Goal: Task Accomplishment & Management: Use online tool/utility

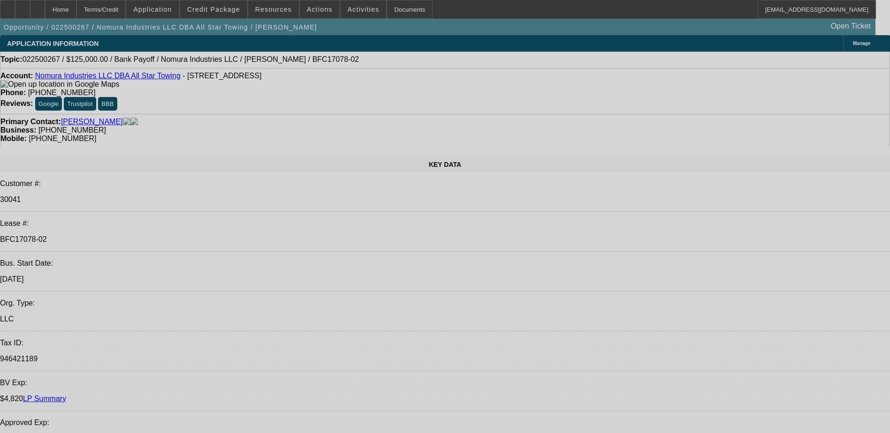
select select "0"
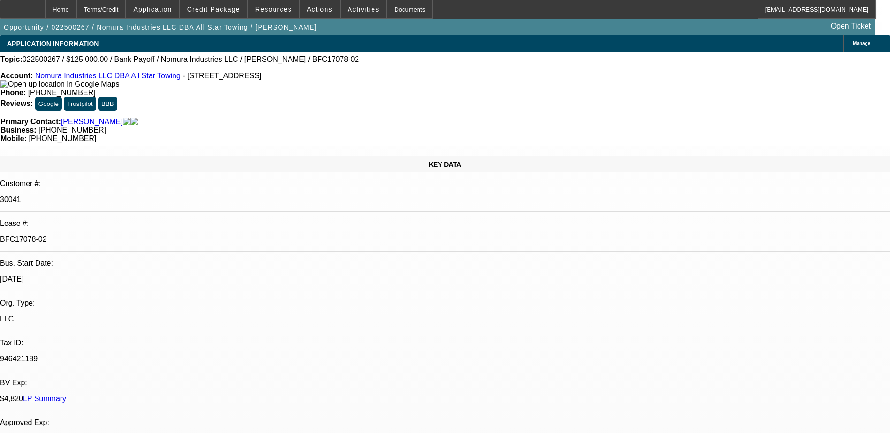
select select "0"
select select "3"
select select "0"
select select "6"
select select "0"
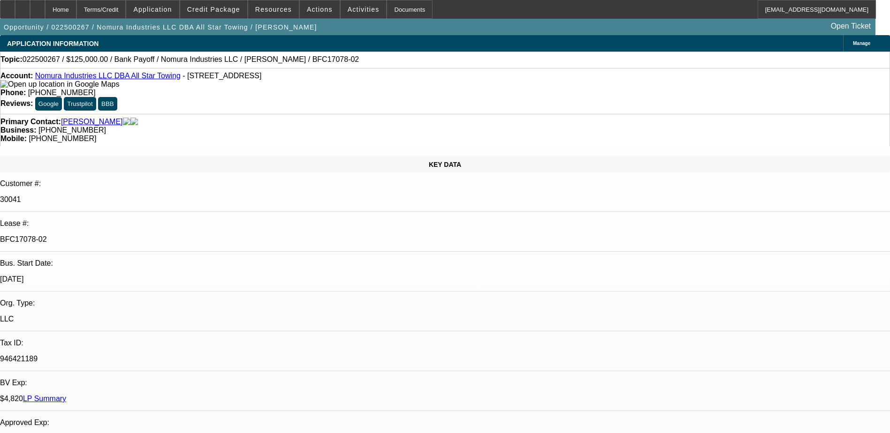
select select "0"
select select "3"
select select "0"
select select "6"
select select "0"
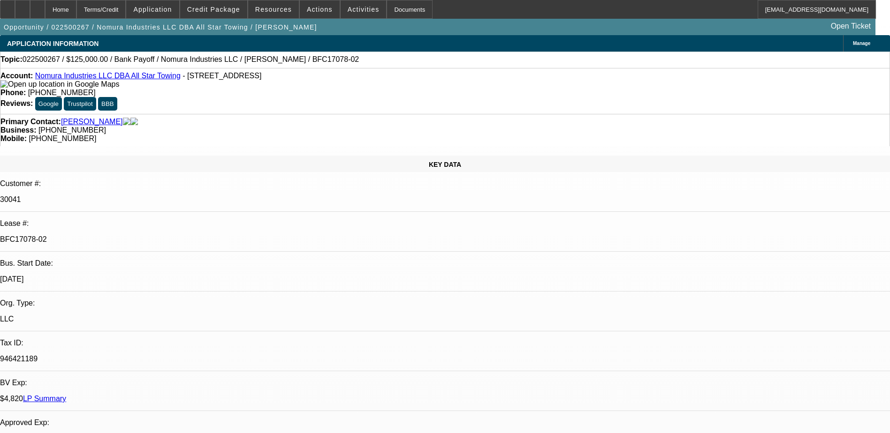
select select "0"
select select "3"
select select "0"
select select "6"
select select "0"
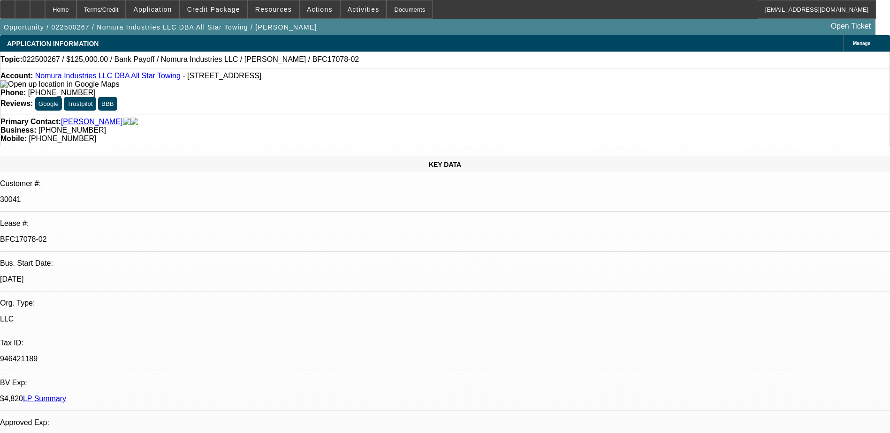
select select "0"
select select "3"
select select "0"
select select "6"
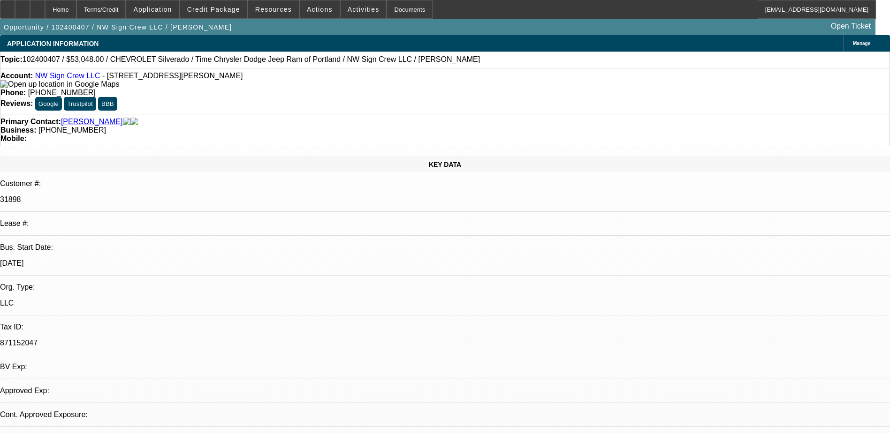
select select "0"
select select "2"
select select "0.1"
select select "0"
select select "2"
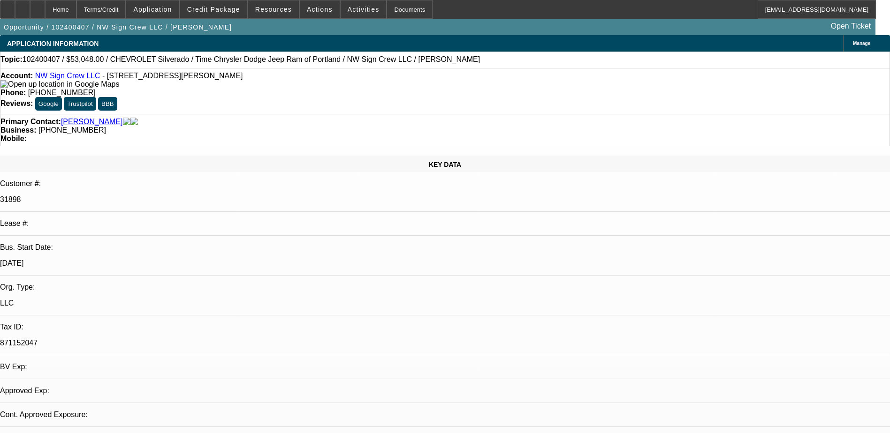
select select "0.1"
select select "1"
select select "2"
select select "4"
select select "1"
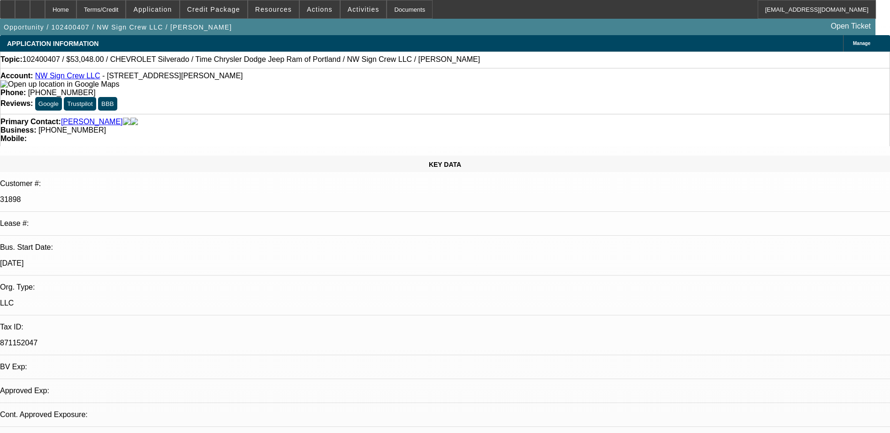
select select "2"
select select "4"
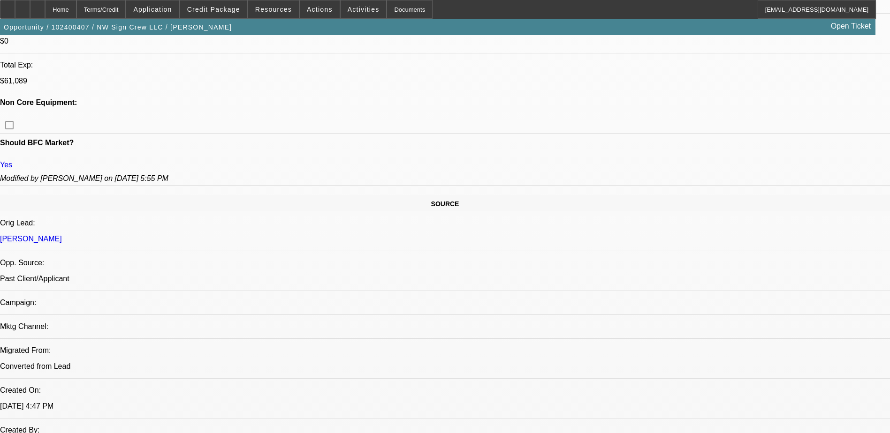
scroll to position [422, 0]
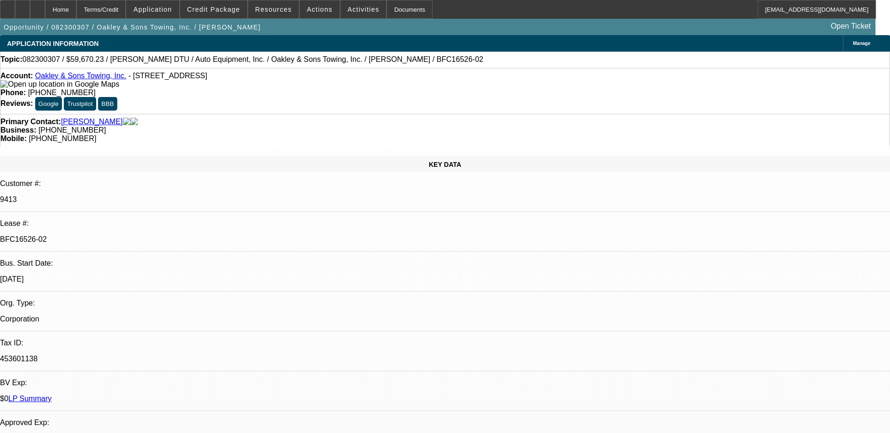
select select "0"
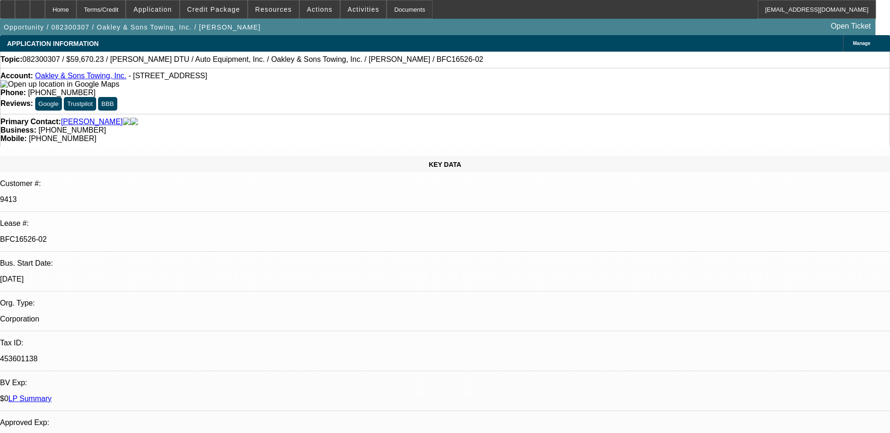
select select "0"
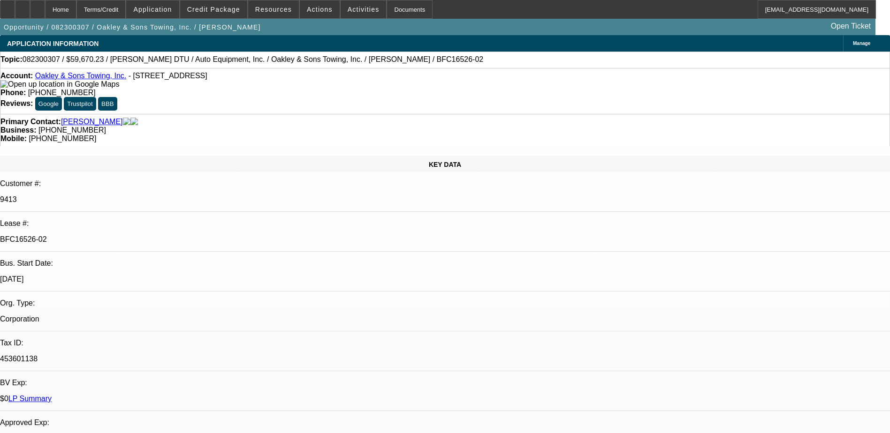
select select "0"
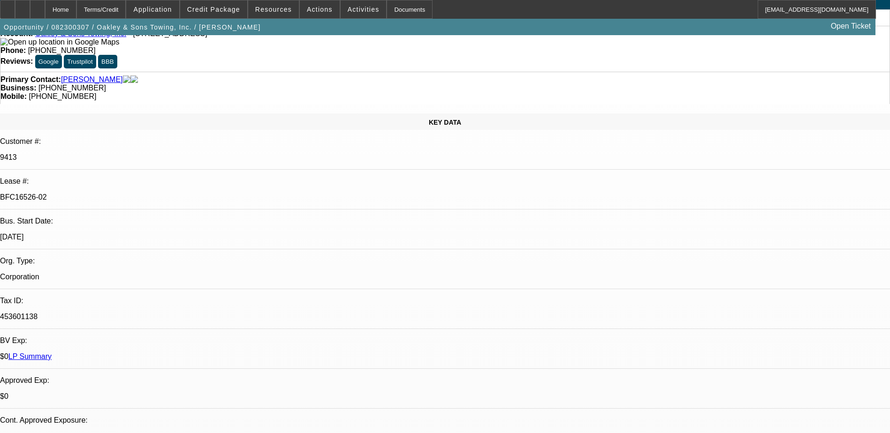
select select "1"
select select "3"
select select "6"
select select "1"
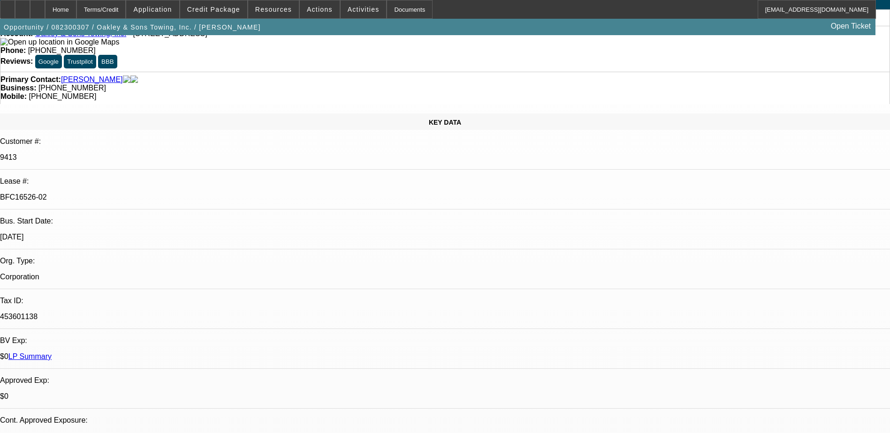
select select "6"
select select "1"
select select "2"
select select "6"
select select "1"
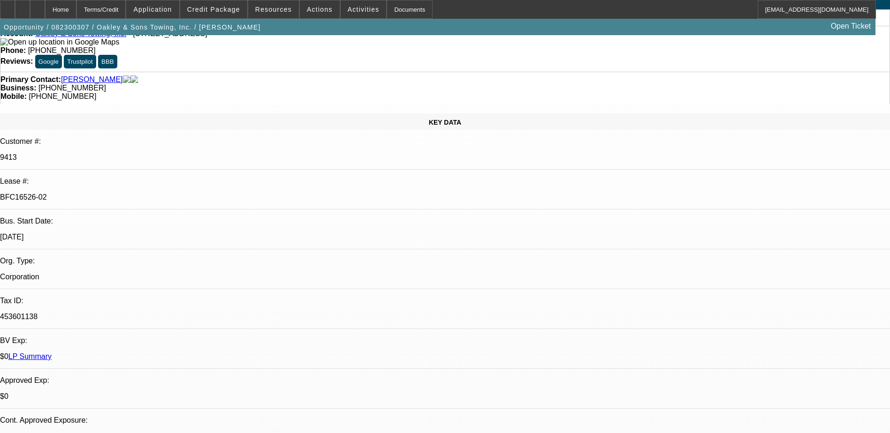
select select "3"
select select "6"
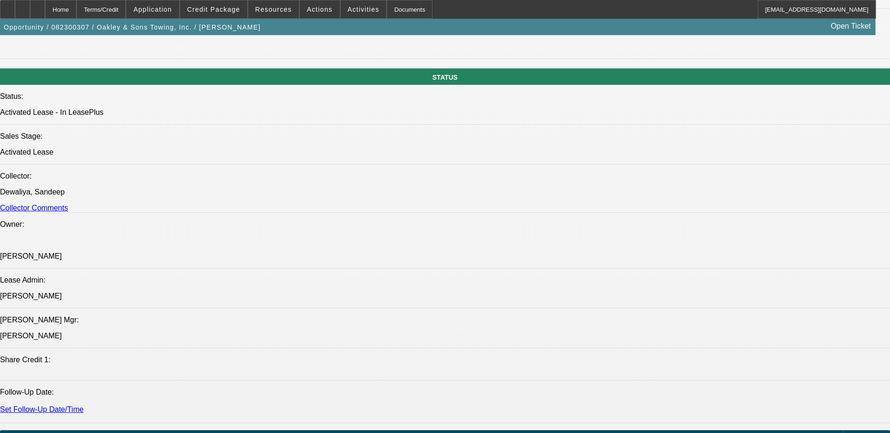
scroll to position [985, 0]
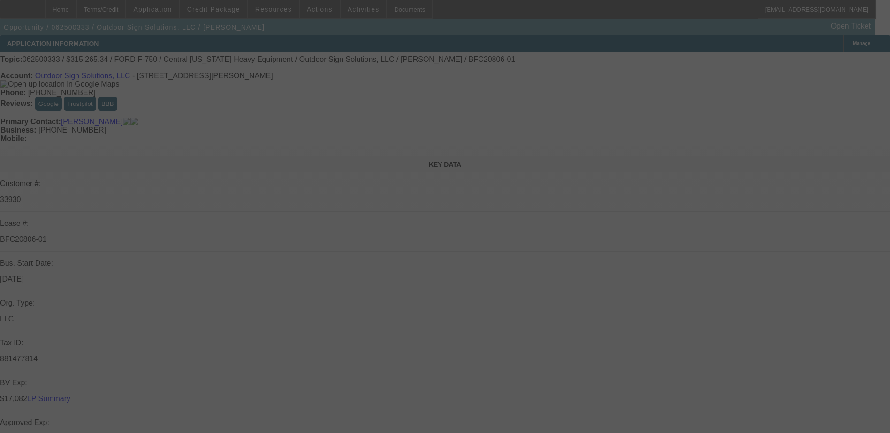
select select "0"
select select "0.1"
select select "4"
select select "0"
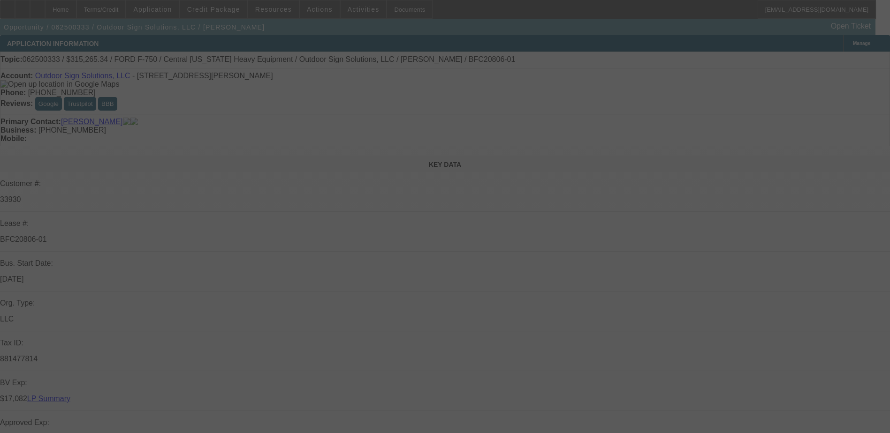
select select "0"
select select "0.1"
select select "4"
select select "0"
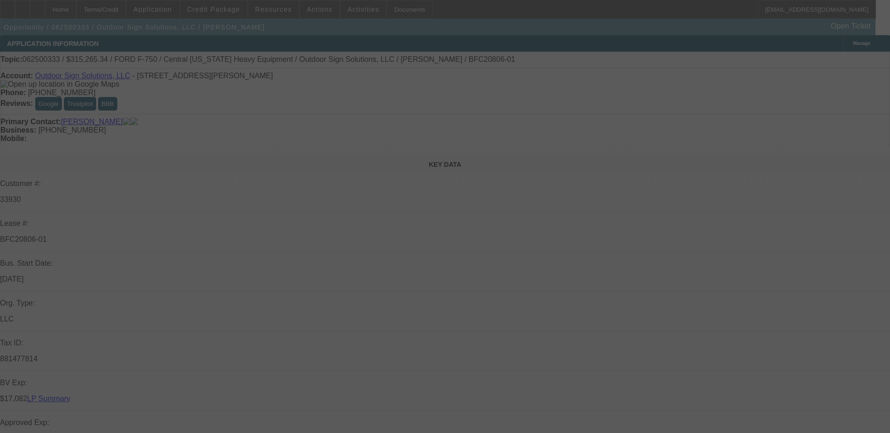
select select "0.1"
select select "4"
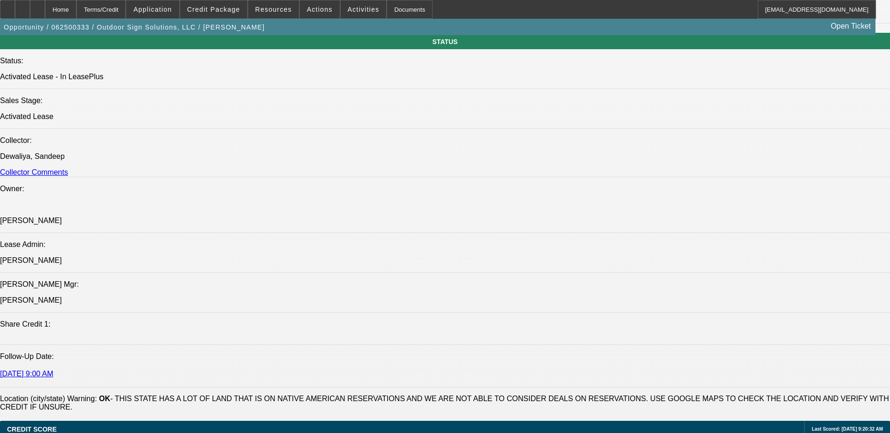
scroll to position [1032, 0]
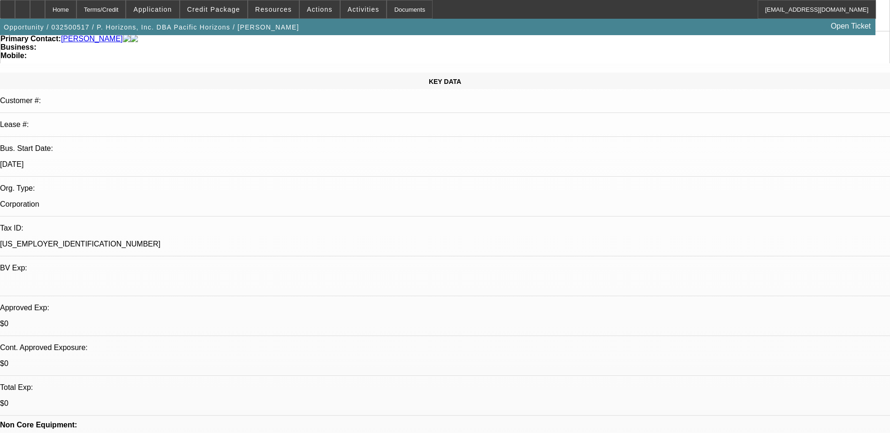
select select "0"
select select "2"
select select "0.1"
select select "0"
select select "2"
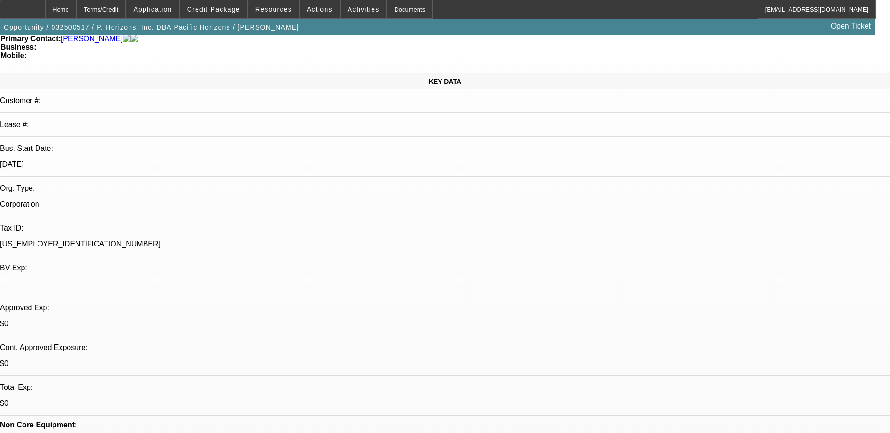
select select "0.1"
select select "0"
select select "2"
select select "0.1"
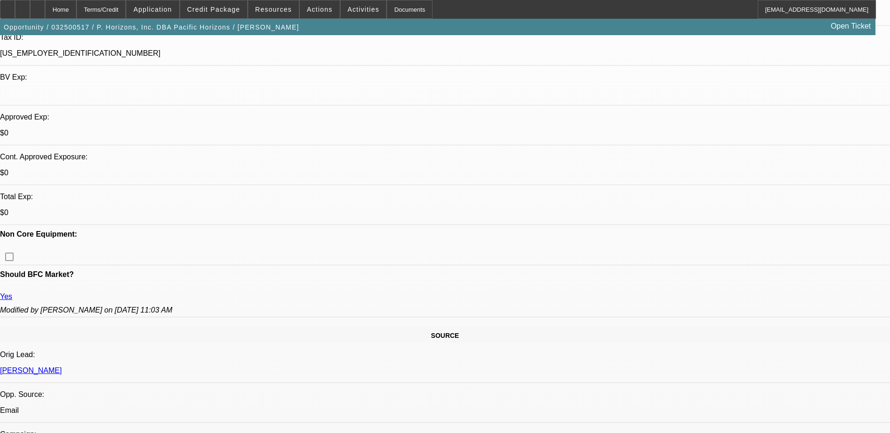
select select "1"
select select "2"
select select "4"
select select "1"
select select "2"
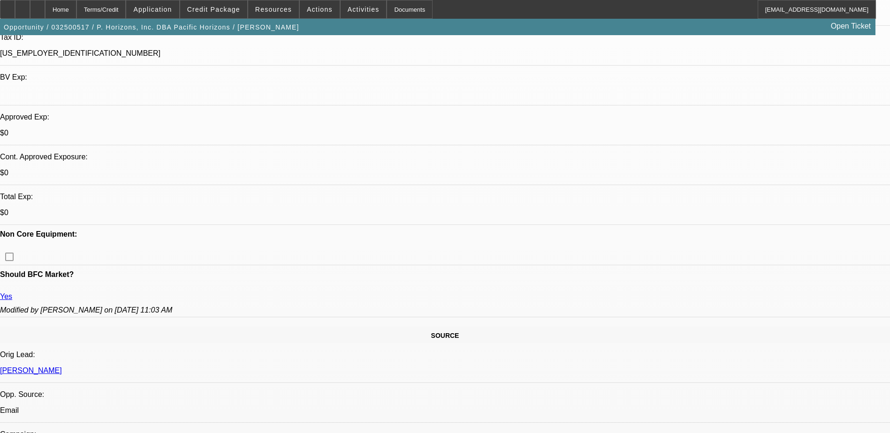
select select "4"
select select "1"
select select "2"
select select "4"
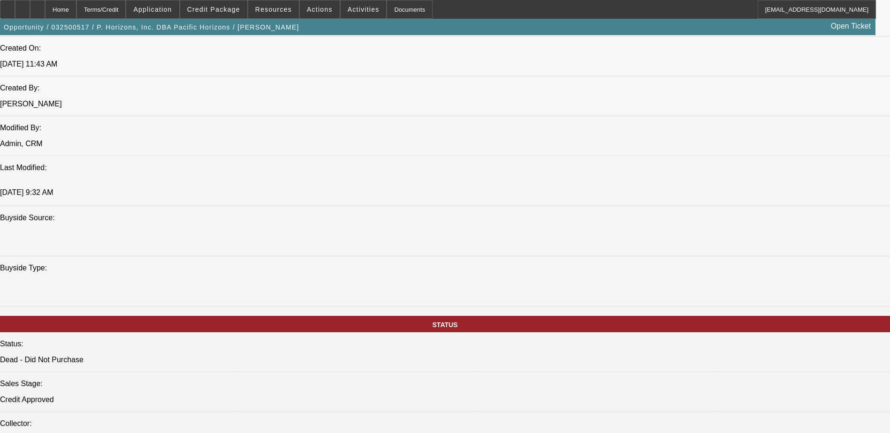
scroll to position [751, 0]
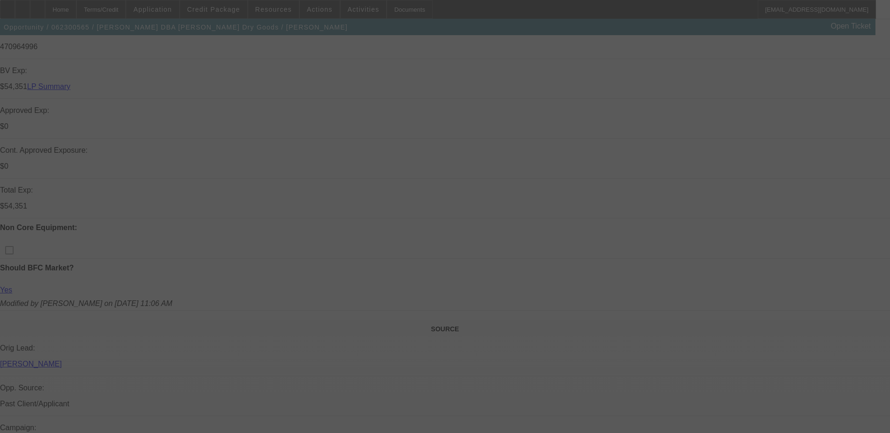
scroll to position [375, 0]
select select "0"
select select "2"
select select "0"
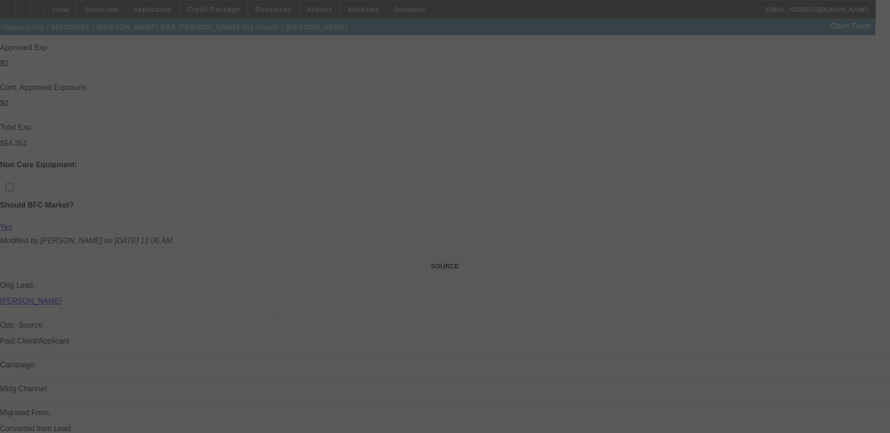
select select "2"
select select "0"
select select "2"
select select "0"
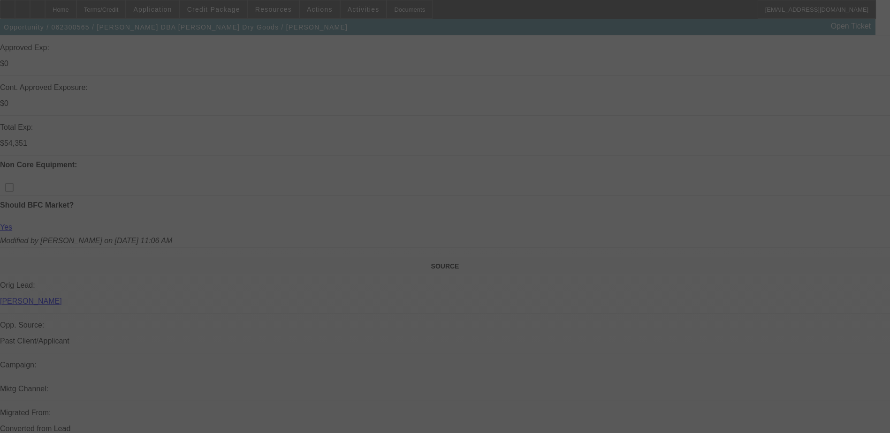
select select "0"
select select "2"
select select "0"
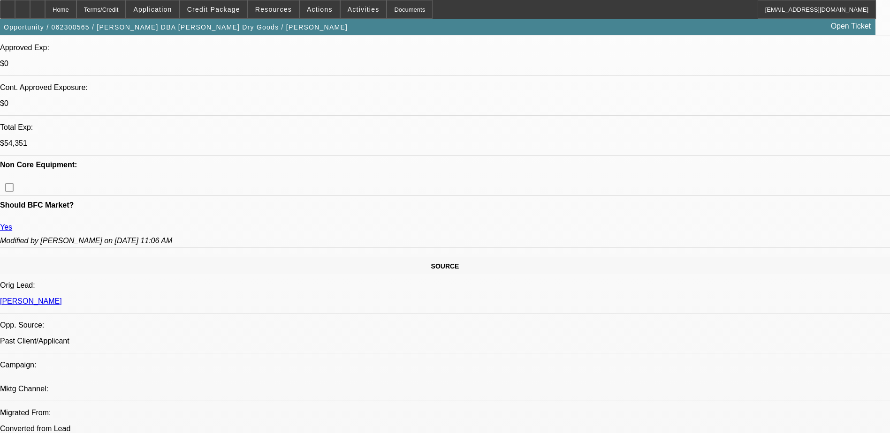
select select "1"
select select "2"
select select "6"
select select "1"
select select "2"
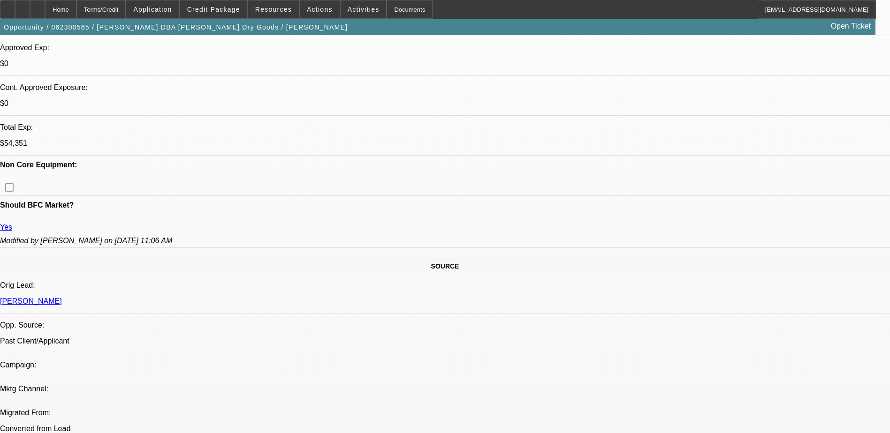
select select "6"
select select "1"
select select "2"
select select "6"
select select "1"
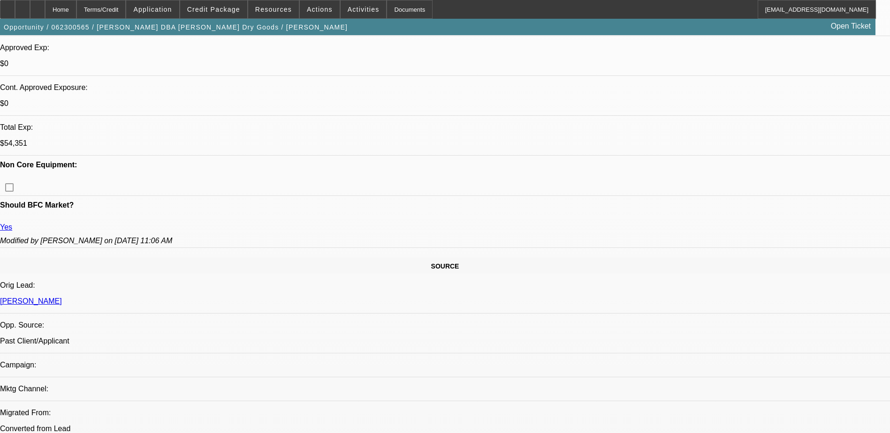
select select "2"
select select "6"
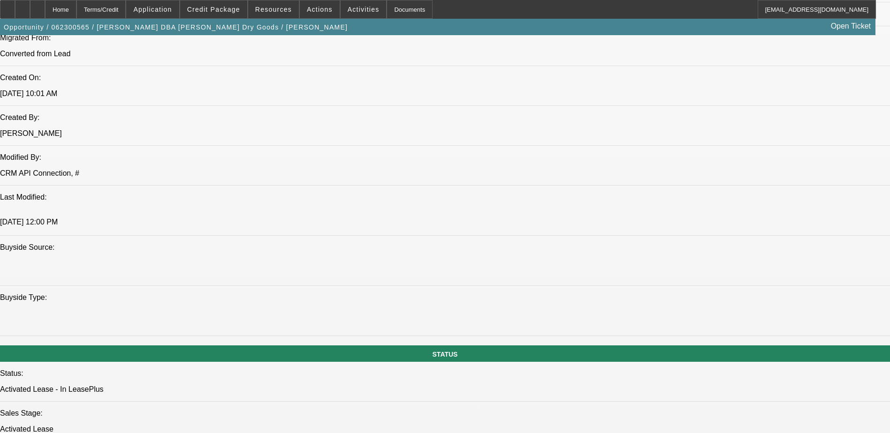
scroll to position [798, 0]
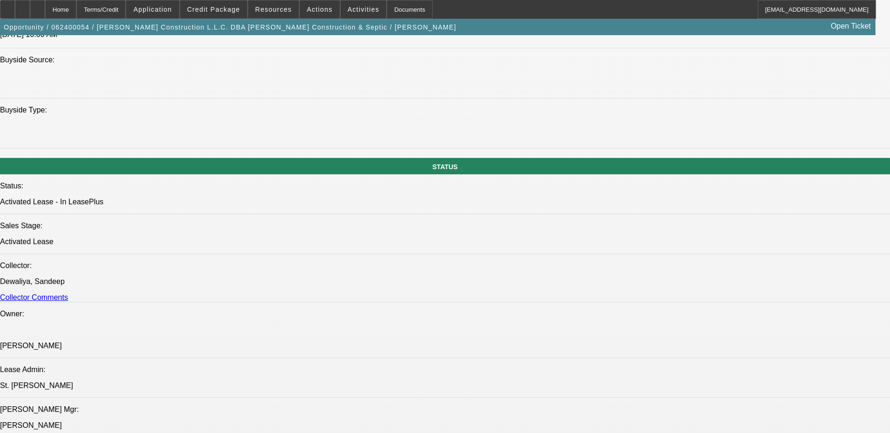
select select "0.1"
select select "0"
select select "0.1"
select select "0"
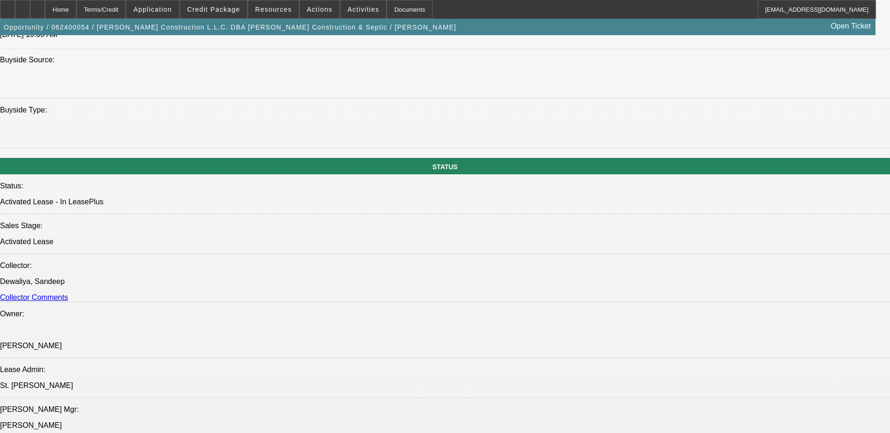
select select "0"
select select "2"
select select "0"
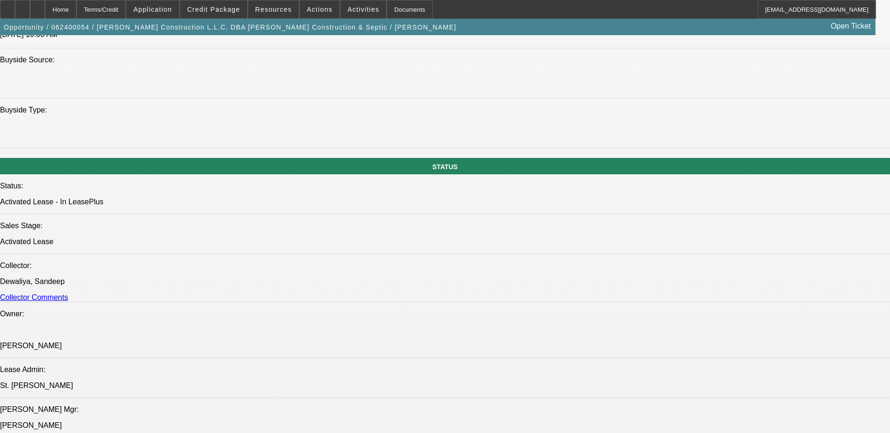
select select "2"
select select "0"
select select "1"
select select "2"
select select "6"
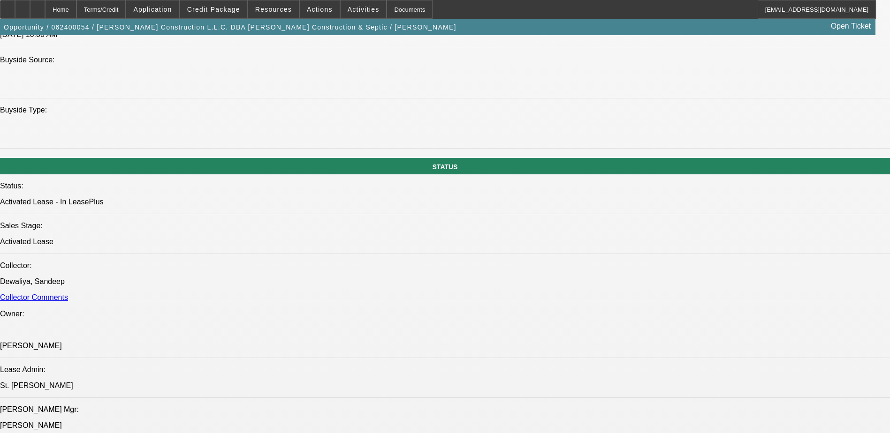
select select "1"
select select "2"
select select "6"
select select "1"
select select "2"
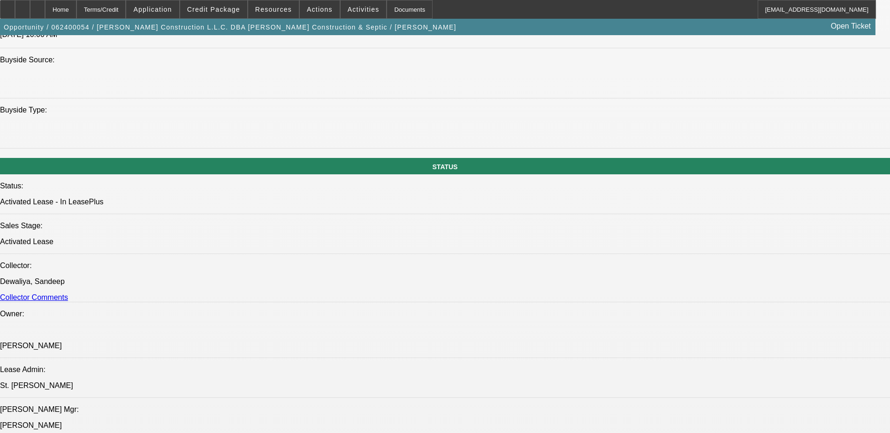
select select "6"
select select "1"
select select "2"
select select "6"
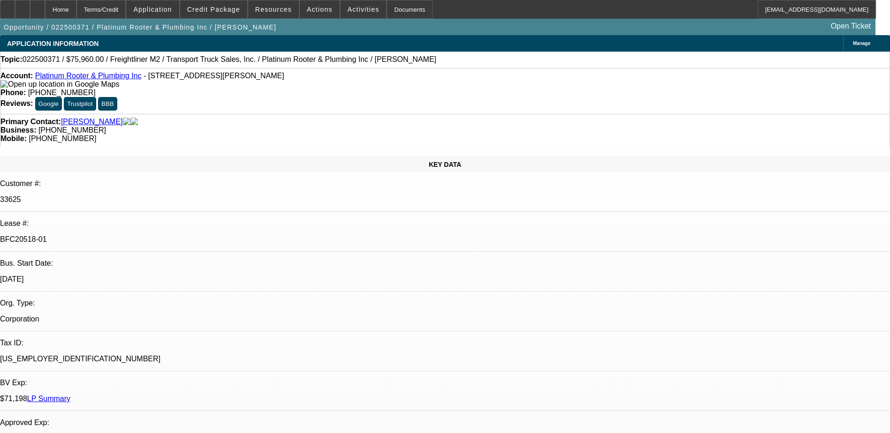
select select "0"
select select "2"
select select "0.1"
select select "2"
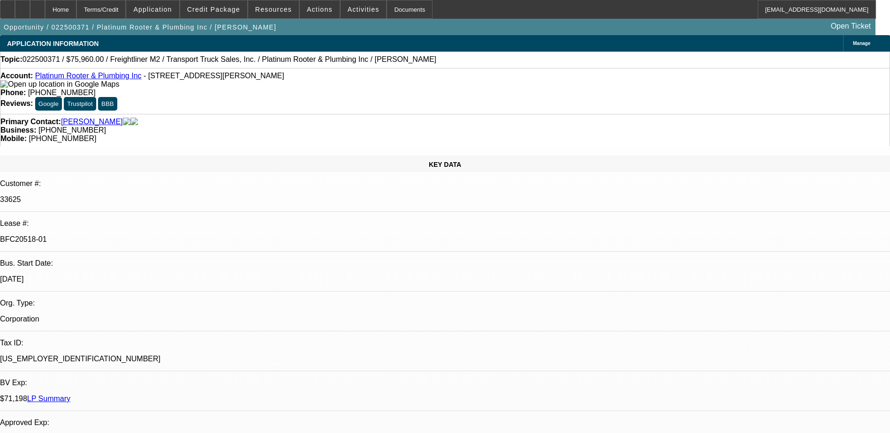
select select "0.1"
select select "0"
select select "2"
select select "0.1"
select select "1"
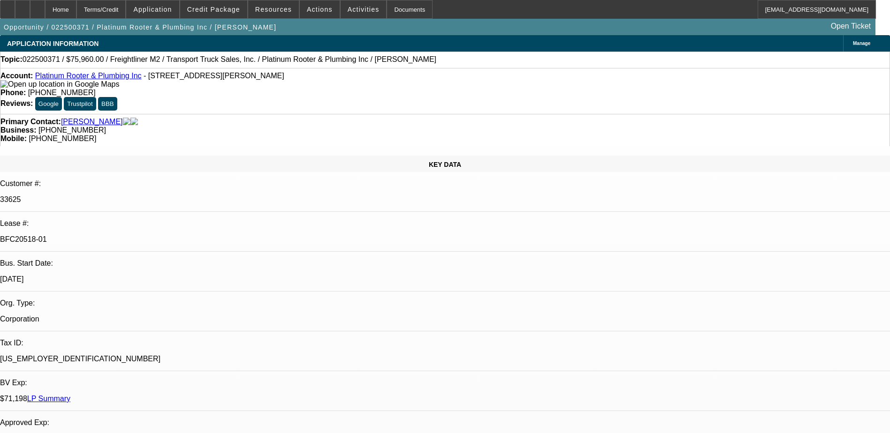
select select "2"
select select "4"
select select "1"
select select "2"
select select "4"
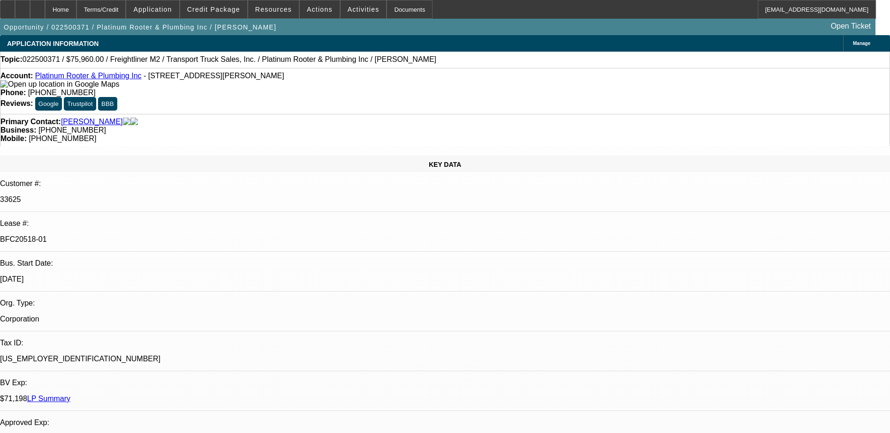
select select "1"
select select "2"
select select "4"
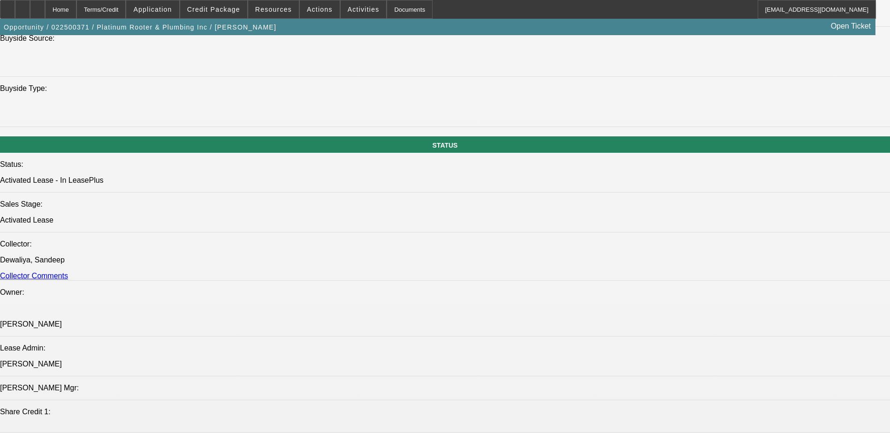
scroll to position [938, 0]
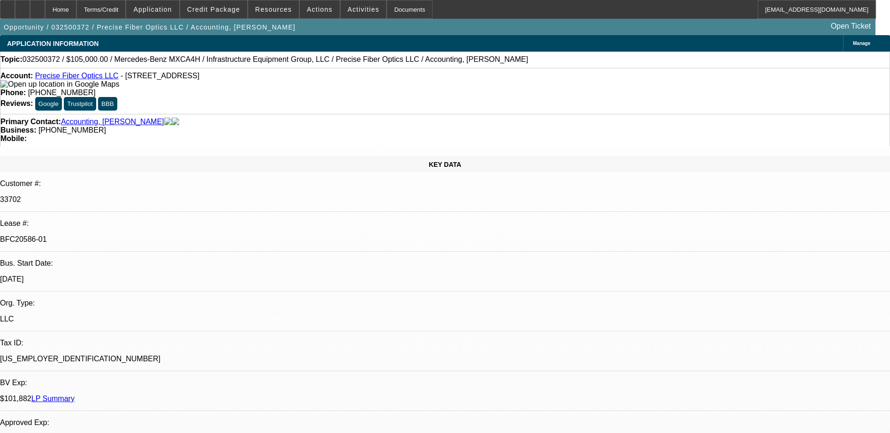
select select "0"
select select "2"
select select "0"
select select "0.15"
select select "2"
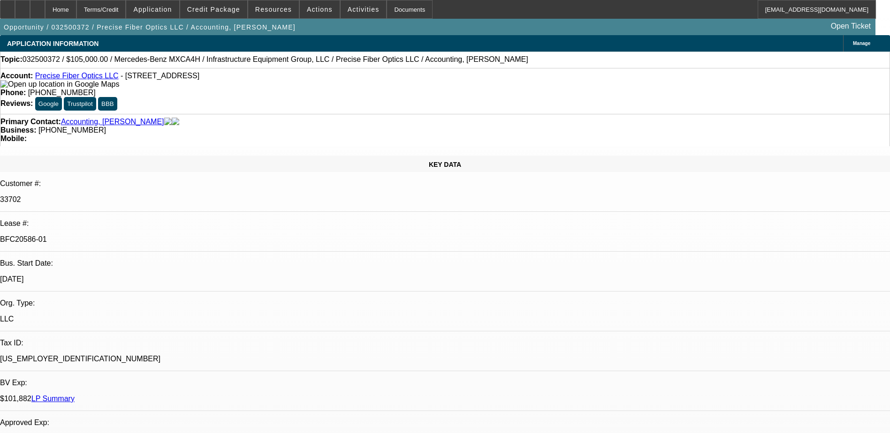
select select "0"
select select "1"
select select "2"
select select "6"
select select "1"
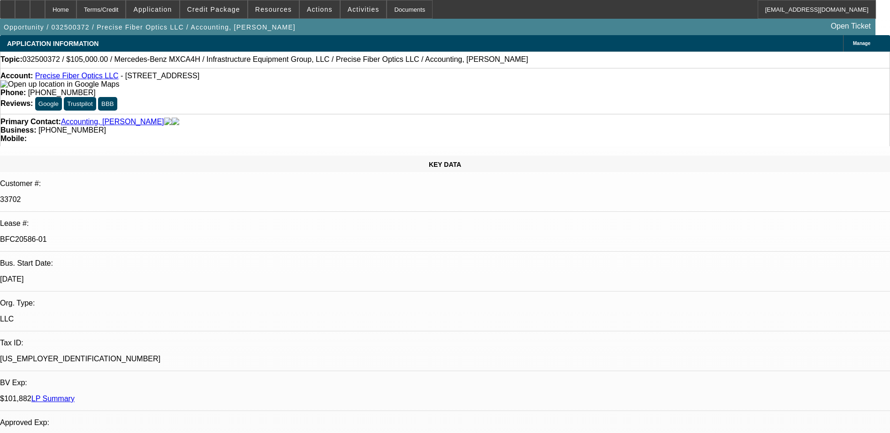
select select "2"
select select "6"
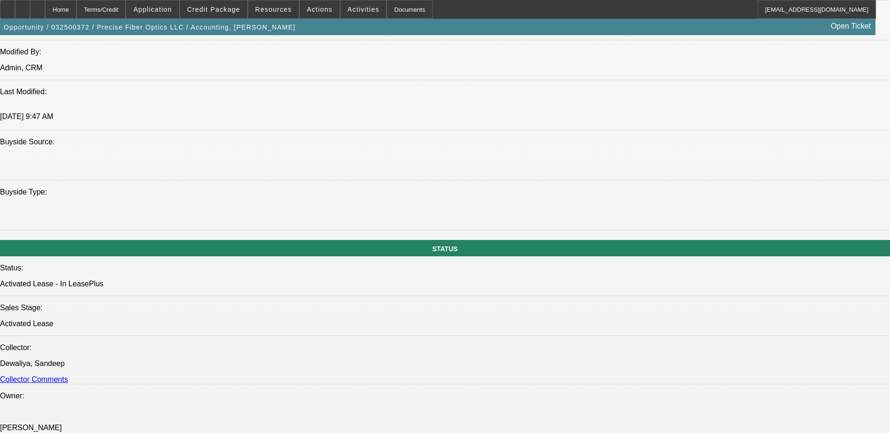
scroll to position [844, 0]
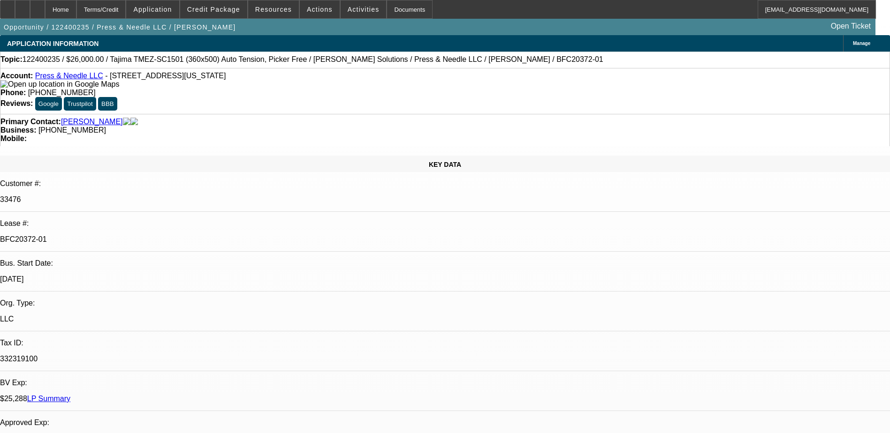
select select "0"
select select "2"
select select "0"
select select "2"
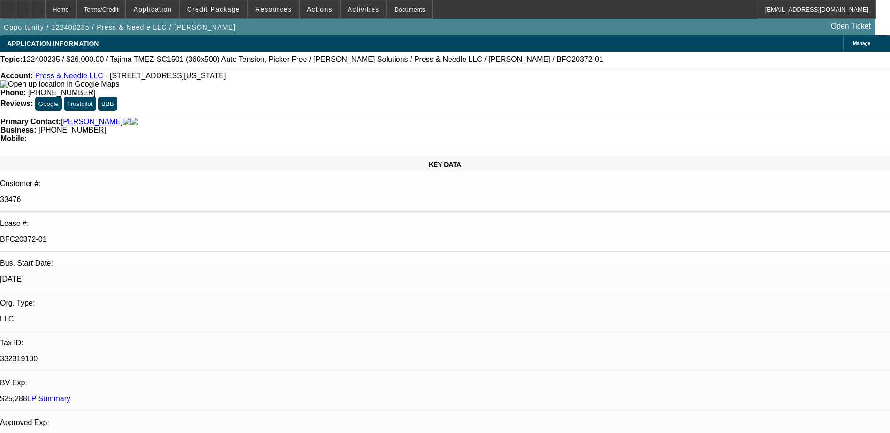
select select "0"
select select "2"
select select "0"
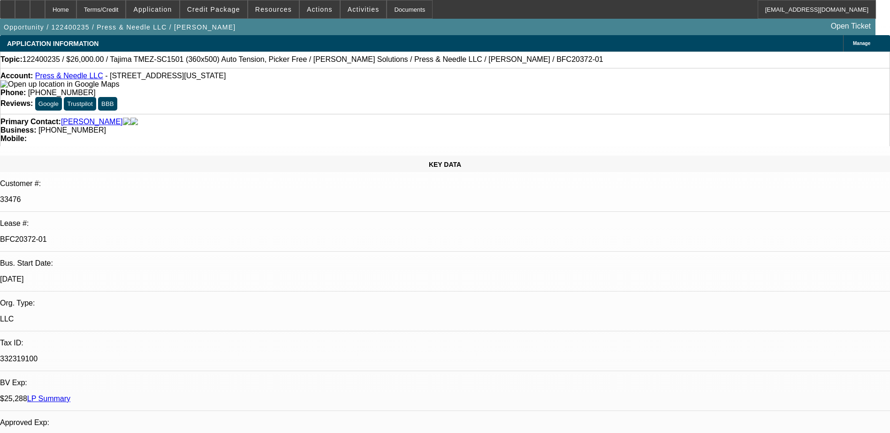
select select "2"
select select "0"
select select "1"
select select "2"
select select "6"
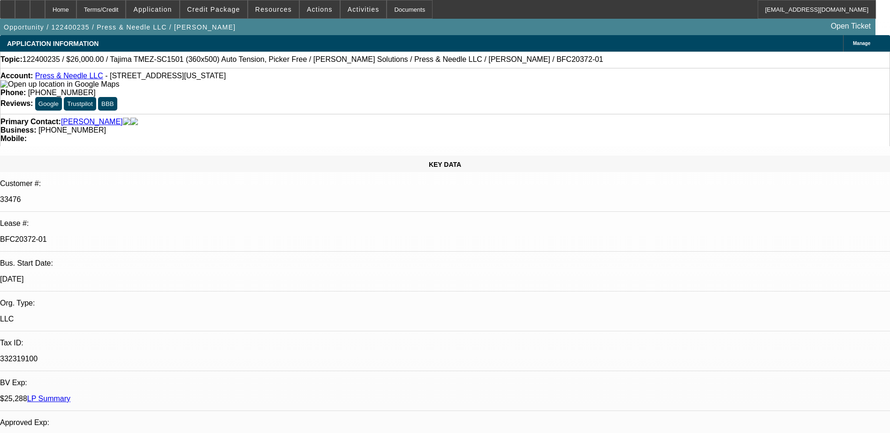
select select "1"
select select "2"
select select "6"
select select "1"
select select "2"
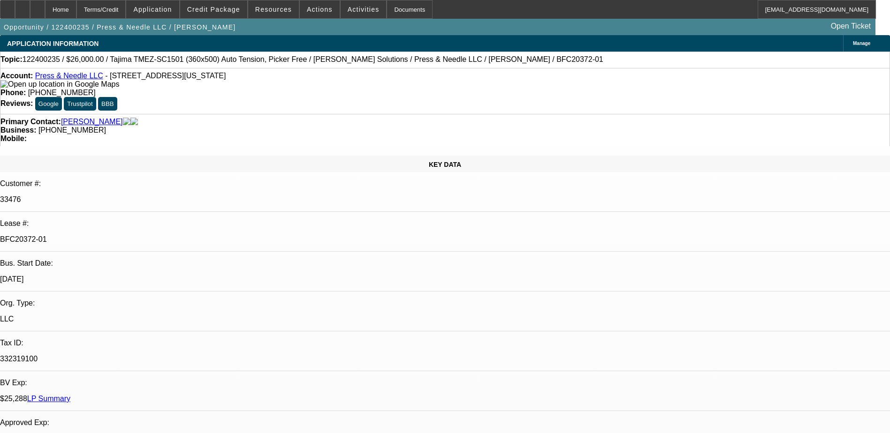
select select "6"
select select "1"
select select "2"
select select "6"
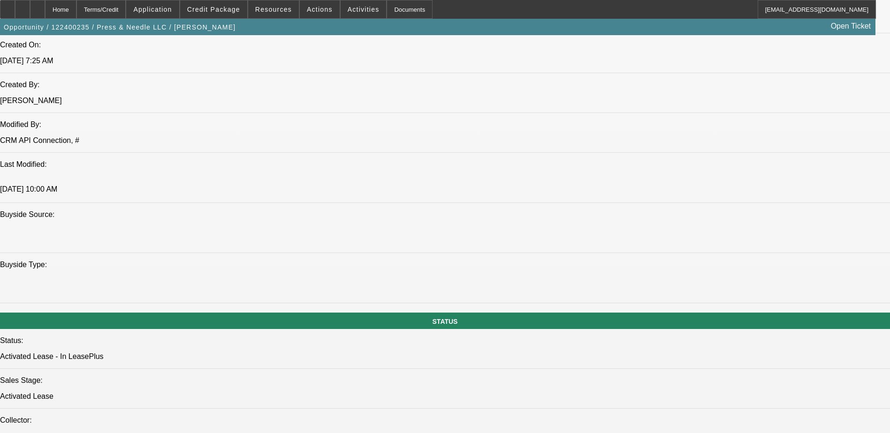
scroll to position [798, 0]
